Goal: Find specific page/section: Find specific page/section

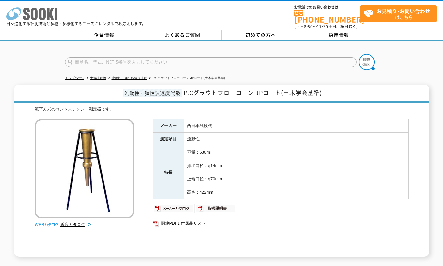
click at [43, 19] on icon at bounding box center [42, 14] width 7 height 12
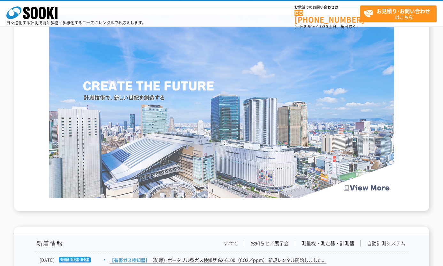
scroll to position [915, 0]
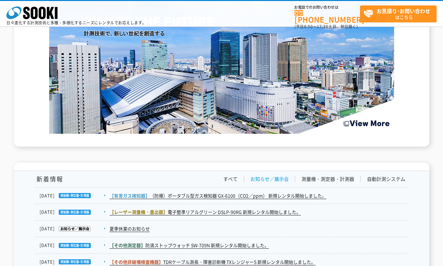
click at [274, 178] on link "お知らせ／展示会" at bounding box center [270, 178] width 38 height 7
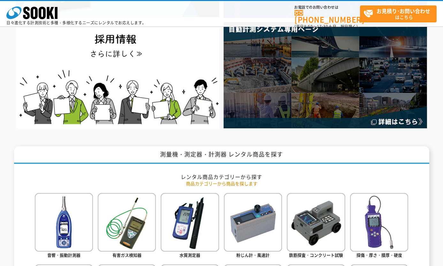
scroll to position [0, 0]
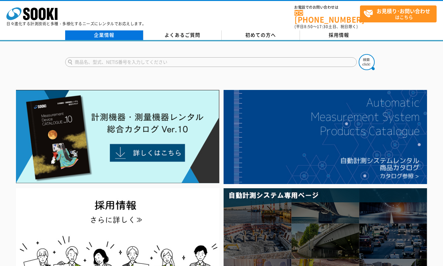
click at [103, 32] on link "企業情報" at bounding box center [104, 35] width 78 height 10
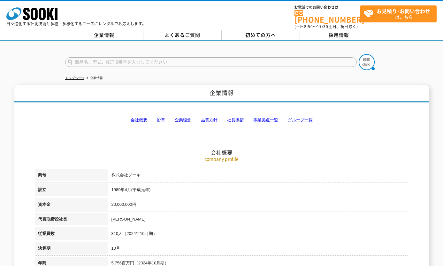
click at [258, 118] on link "事業拠点一覧" at bounding box center [265, 119] width 25 height 5
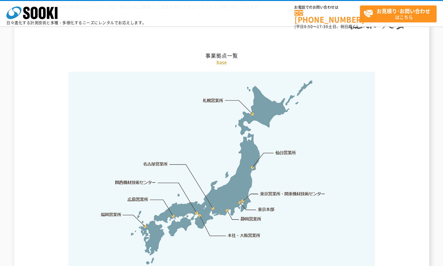
scroll to position [1283, 0]
click at [230, 231] on link "本社・大阪営業所" at bounding box center [244, 234] width 34 height 6
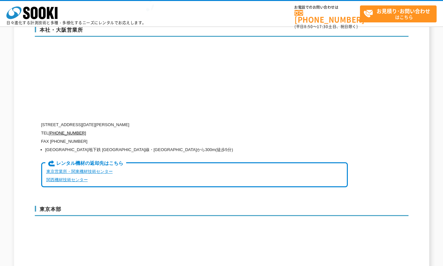
scroll to position [1543, 0]
